Goal: Check status: Check status

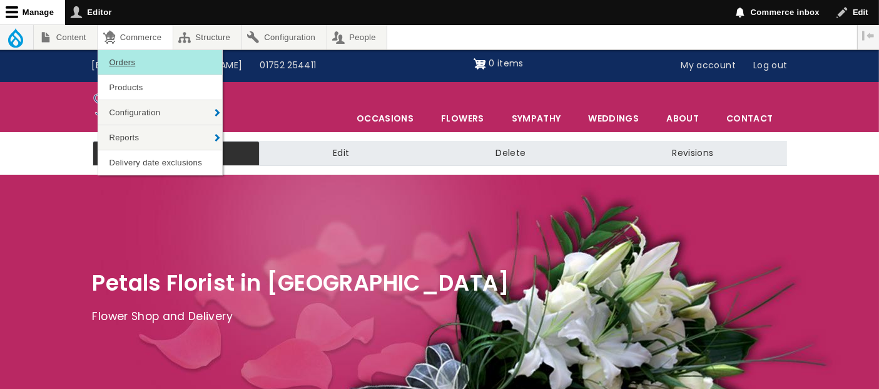
click at [129, 59] on link "Orders" at bounding box center [160, 62] width 124 height 24
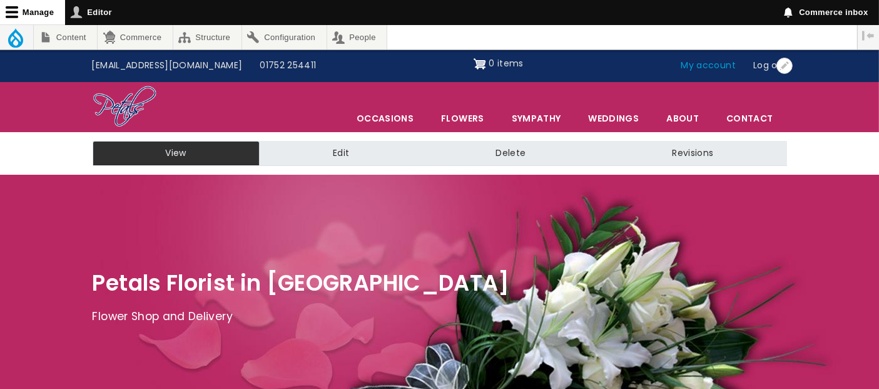
click at [705, 63] on link "My account" at bounding box center [709, 66] width 73 height 24
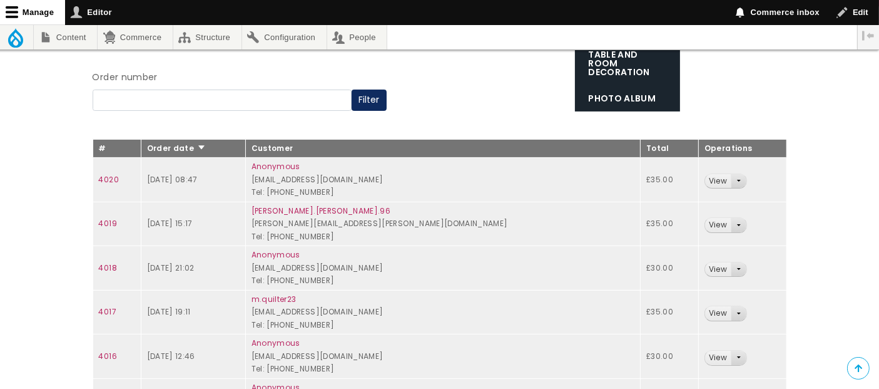
scroll to position [208, 0]
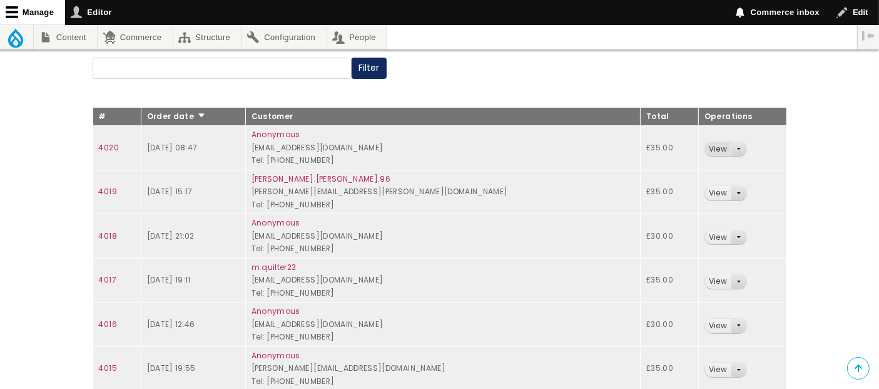
click at [705, 148] on link "View" at bounding box center [718, 149] width 26 height 14
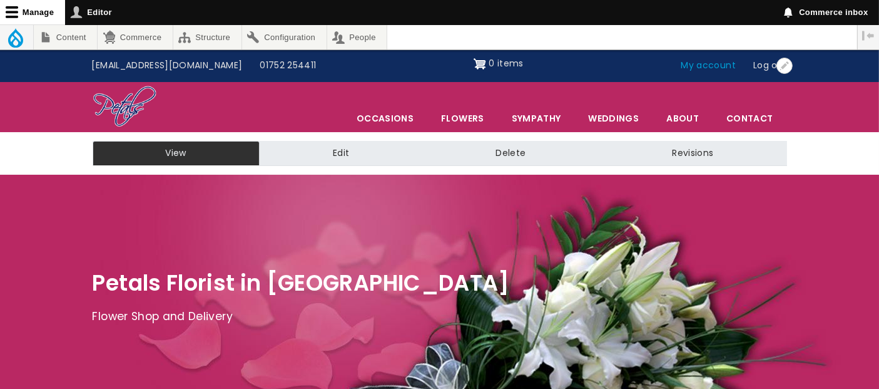
click at [710, 64] on link "My account" at bounding box center [709, 66] width 73 height 24
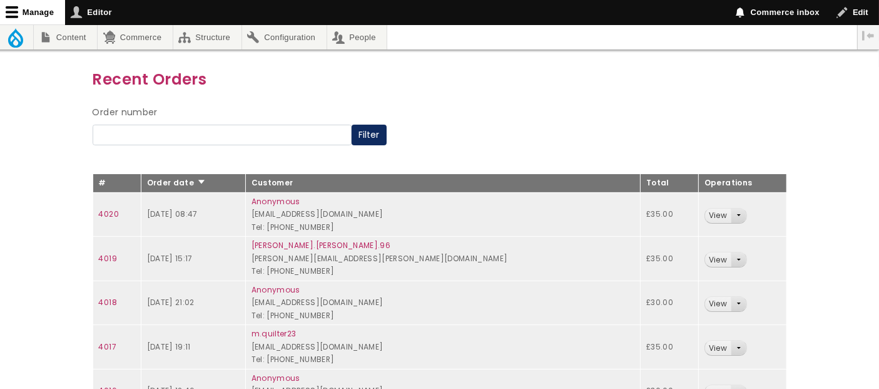
scroll to position [139, 0]
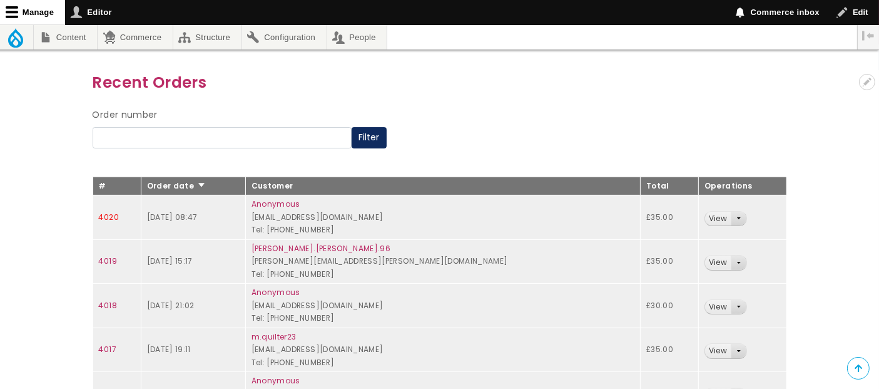
click at [105, 213] on link "4020" at bounding box center [109, 217] width 20 height 11
